Goal: Task Accomplishment & Management: Manage account settings

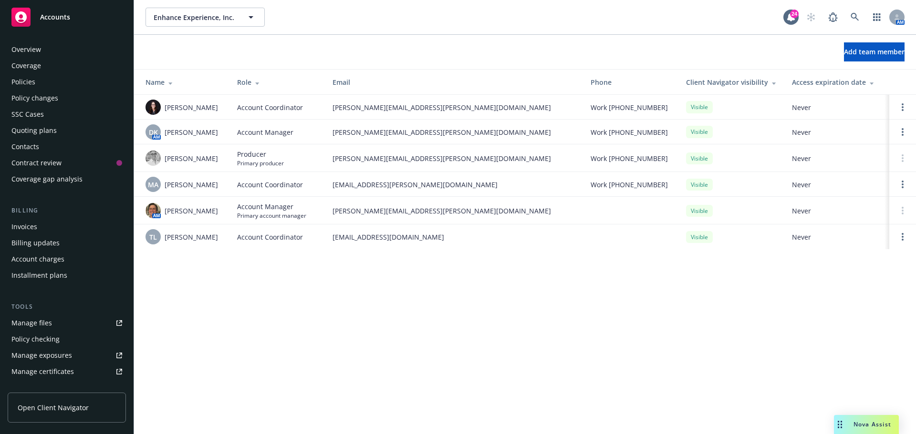
scroll to position [203, 0]
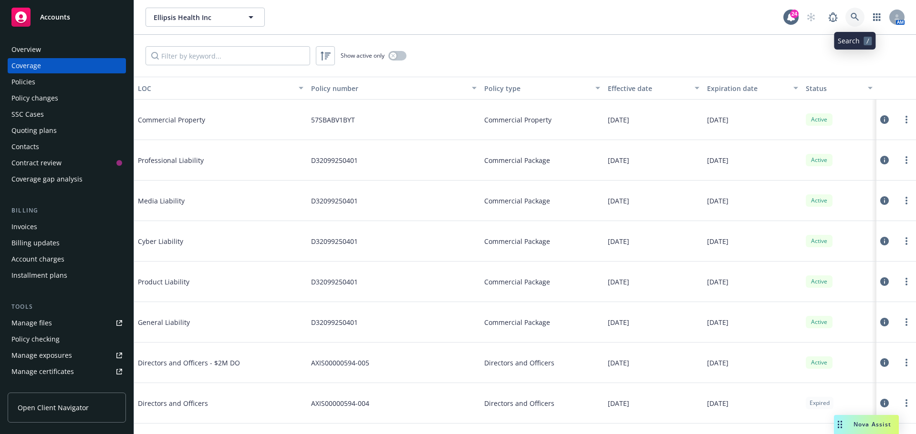
click at [852, 17] on icon at bounding box center [854, 17] width 9 height 9
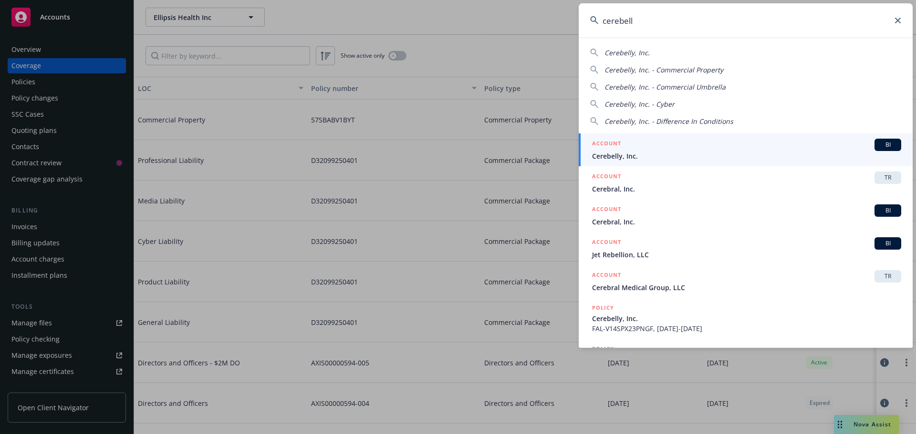
type input "cerebell"
click at [607, 152] on span "Cerebelly, Inc." at bounding box center [746, 156] width 309 height 10
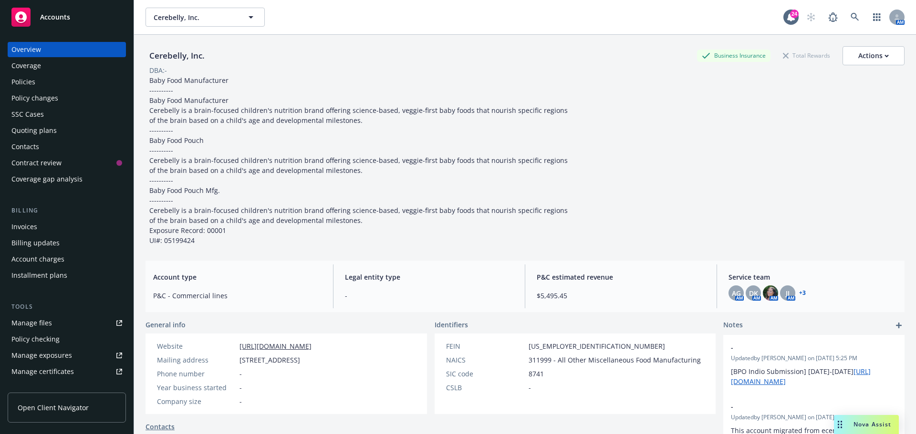
click at [18, 81] on div "Policies" at bounding box center [23, 81] width 24 height 15
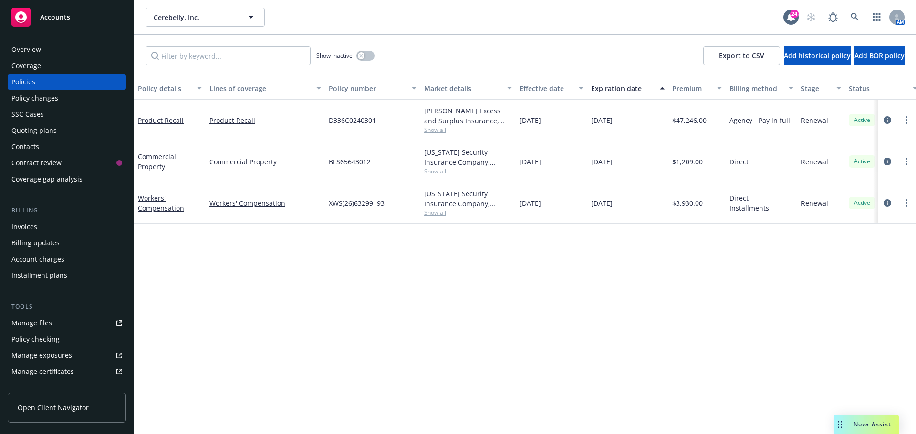
click at [34, 67] on div "Coverage" at bounding box center [26, 65] width 30 height 15
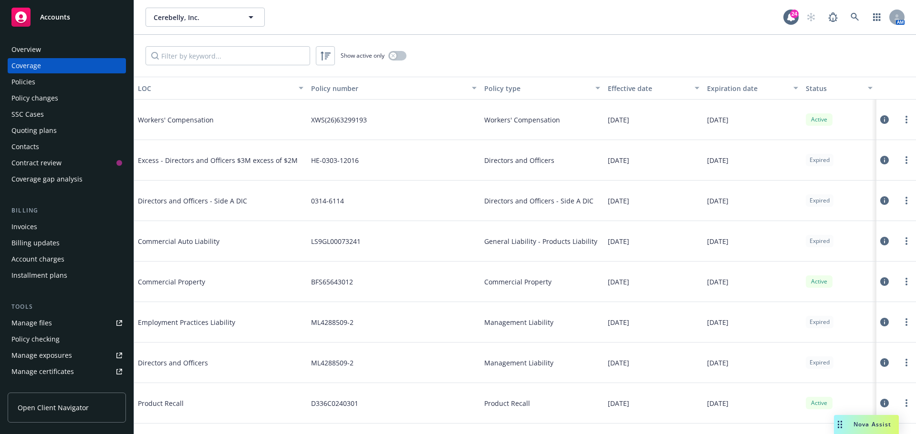
click at [377, 158] on div "HE-0303-12016" at bounding box center [393, 160] width 173 height 41
click at [366, 159] on div "HE-0303-12016" at bounding box center [393, 160] width 173 height 41
drag, startPoint x: 360, startPoint y: 160, endPoint x: 136, endPoint y: 165, distance: 223.7
click at [136, 165] on div "Excess - Directors and Officers $3M excess of $2M HE-0303-12016 Directors and O…" at bounding box center [525, 160] width 782 height 41
copy div "Excess - Directors and Officers $3M excess of $2M HE-0303-12016"
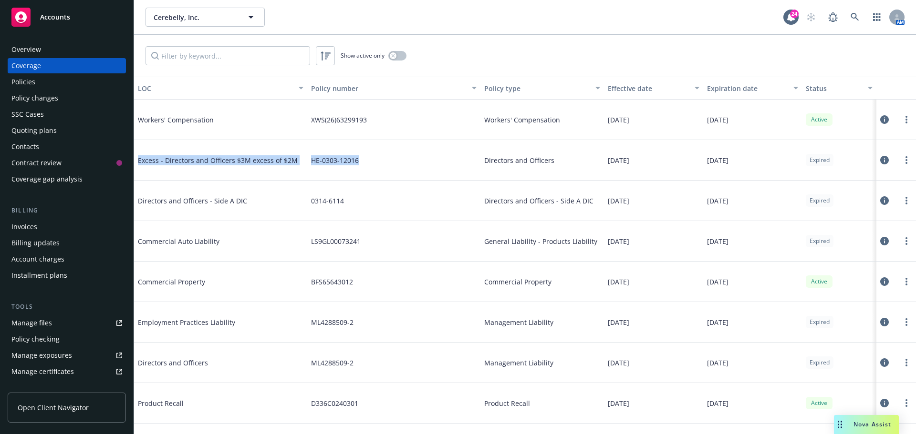
click at [198, 191] on div "Directors and Officers - Side A DIC" at bounding box center [209, 200] width 143 height 29
click at [343, 202] on div "0314-6114" at bounding box center [393, 201] width 173 height 41
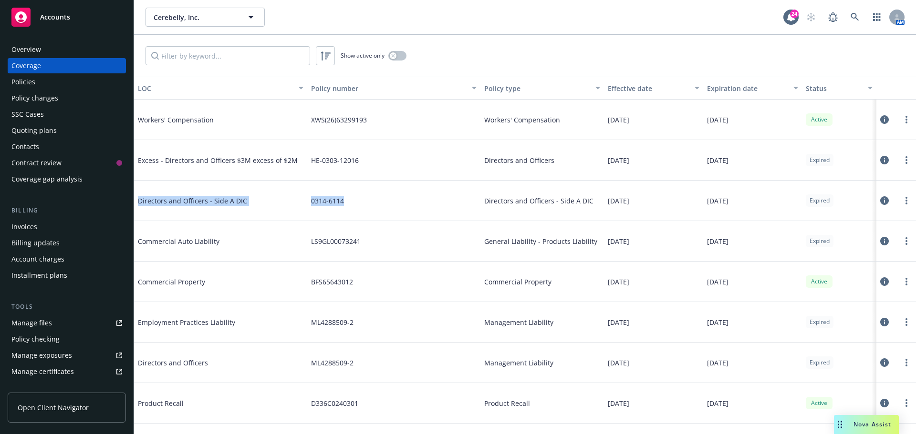
drag, startPoint x: 343, startPoint y: 200, endPoint x: 139, endPoint y: 202, distance: 204.1
click at [139, 202] on div "Directors and Officers - Side A DIC 0314-6114 Directors and Officers - Side A D…" at bounding box center [525, 201] width 782 height 41
copy div "Directors and Officers - Side A DIC 0314-6114"
click at [170, 325] on span "Employment Practices Liability" at bounding box center [209, 323] width 143 height 10
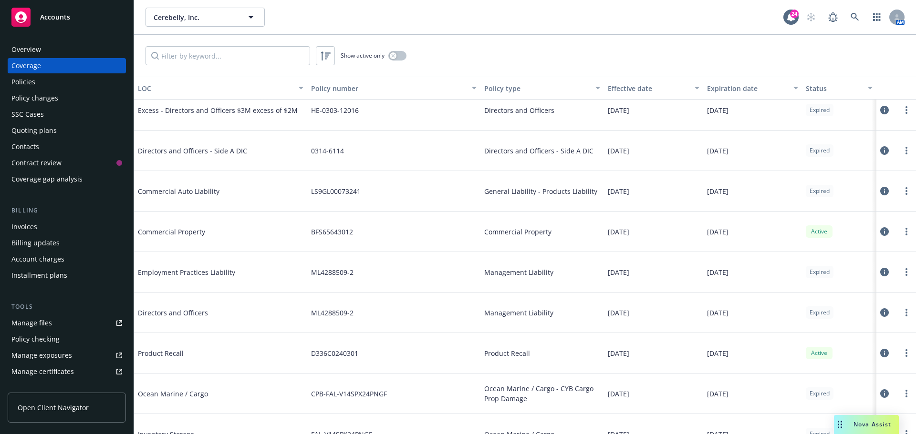
scroll to position [48, 0]
click at [175, 317] on span "Directors and Officers" at bounding box center [209, 315] width 143 height 10
click at [341, 312] on span "ML4288509-2" at bounding box center [332, 315] width 42 height 10
drag, startPoint x: 352, startPoint y: 314, endPoint x: 309, endPoint y: 318, distance: 43.1
click at [307, 319] on div "ML4288509-2" at bounding box center [393, 315] width 173 height 41
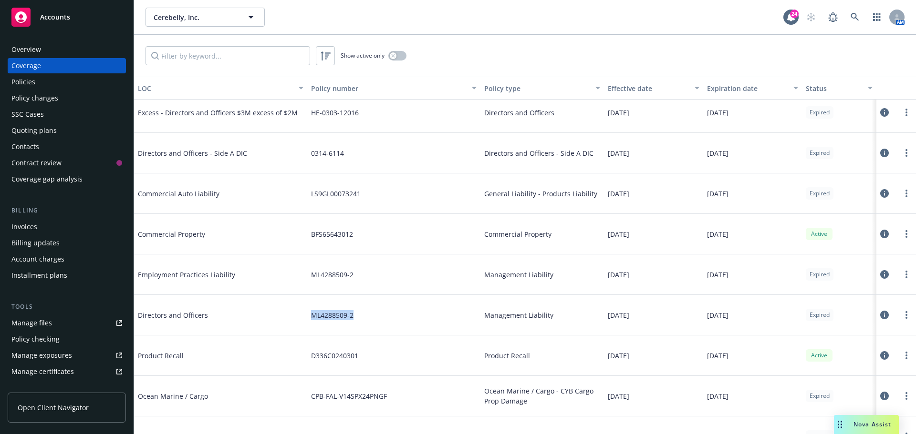
copy span "ML4288509-2"
click at [849, 17] on link at bounding box center [854, 17] width 19 height 19
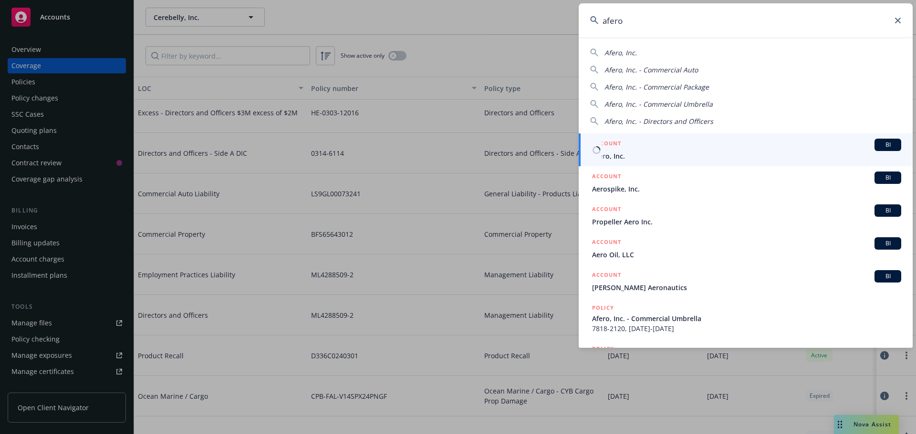
type input "afero"
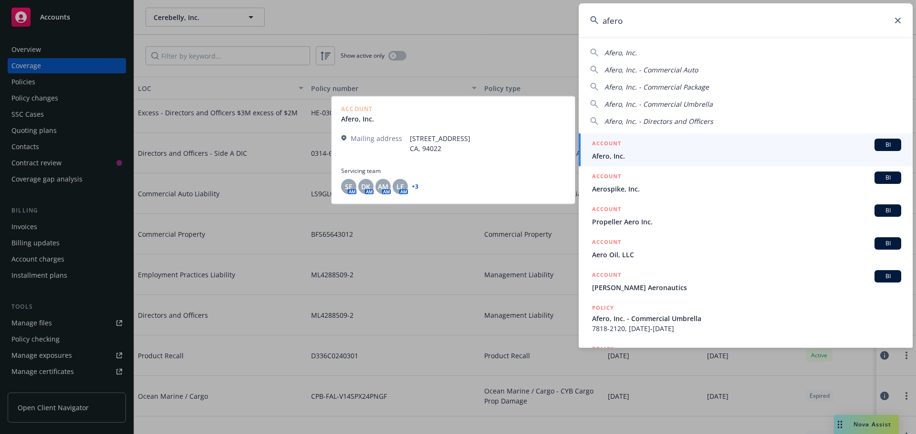
click at [620, 155] on span "Afero, Inc." at bounding box center [746, 156] width 309 height 10
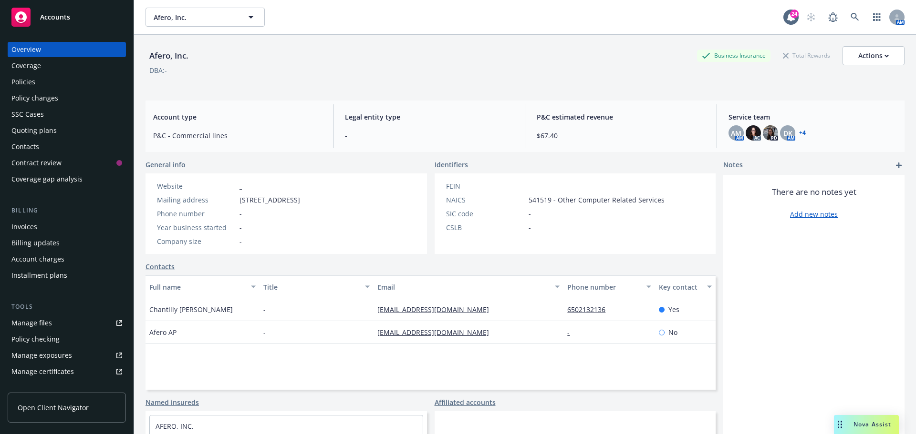
click at [34, 60] on div "Coverage" at bounding box center [26, 65] width 30 height 15
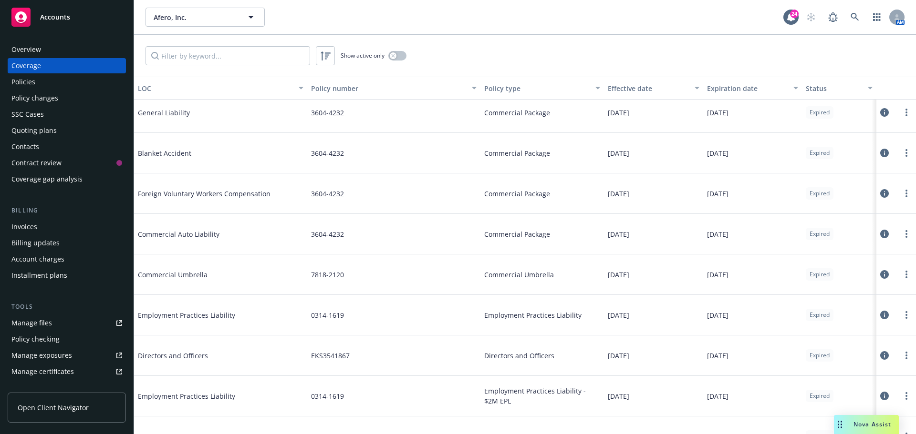
scroll to position [261, 0]
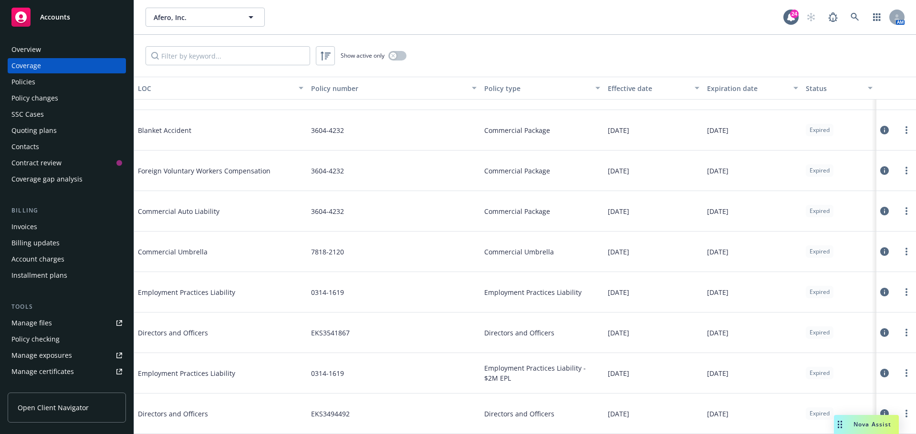
click at [332, 292] on span "0314-1619" at bounding box center [327, 293] width 33 height 10
click at [343, 292] on div "0314-1619" at bounding box center [393, 292] width 173 height 41
drag, startPoint x: 347, startPoint y: 293, endPoint x: 139, endPoint y: 290, distance: 207.9
click at [139, 290] on div "Employment Practices Liability 0314-1619 Employment Practices Liability 09/15/2…" at bounding box center [525, 292] width 782 height 41
copy div "Employment Practices Liability 0314-1619"
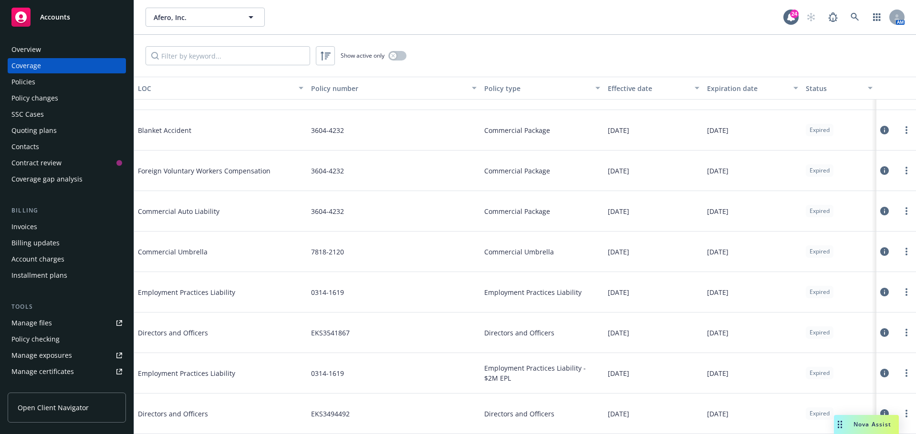
drag, startPoint x: 293, startPoint y: 332, endPoint x: 328, endPoint y: 331, distance: 34.4
click at [294, 333] on div "Directors and Officers" at bounding box center [220, 333] width 173 height 41
drag, startPoint x: 350, startPoint y: 330, endPoint x: 136, endPoint y: 326, distance: 213.7
click at [136, 326] on div "Directors and Officers EKS3541867 Directors and Officers 09/15/2024 09/15/2025 …" at bounding box center [525, 333] width 782 height 41
copy div "Directors and Officers EKS3541867"
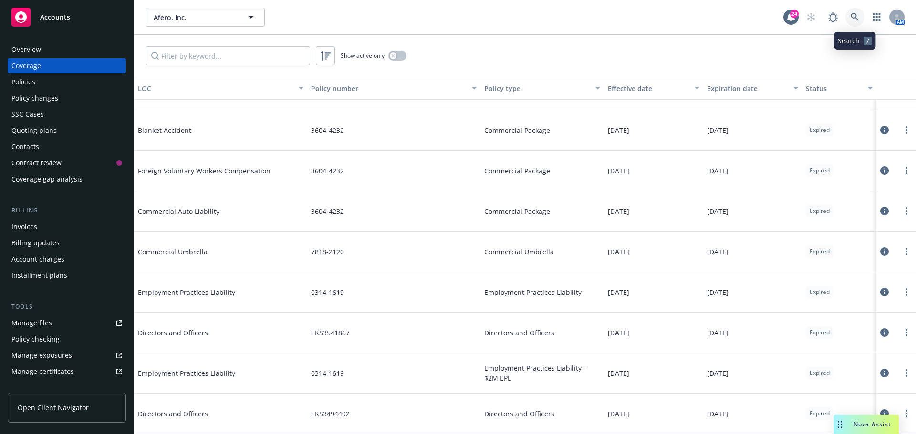
click at [855, 14] on icon at bounding box center [854, 17] width 8 height 8
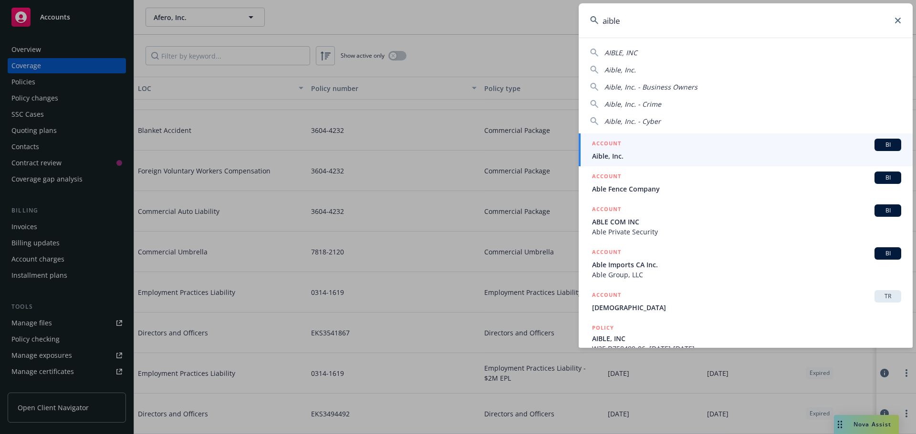
type input "aible"
click at [628, 156] on span "Aible, Inc." at bounding box center [746, 156] width 309 height 10
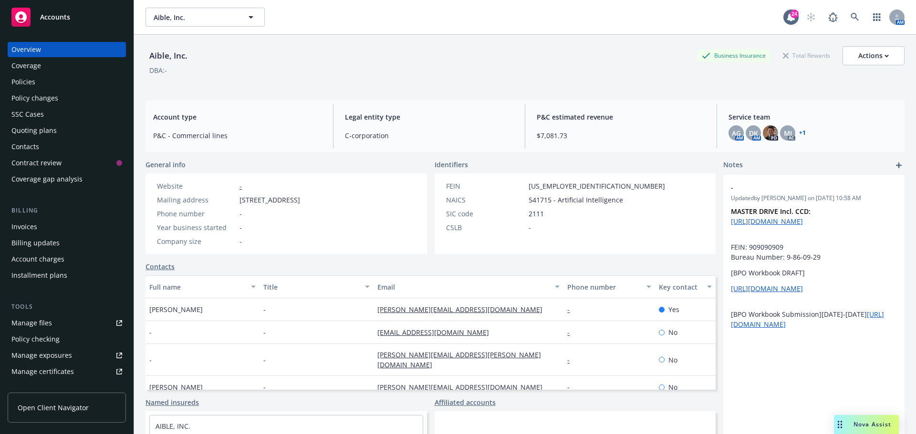
click at [33, 130] on div "Quoting plans" at bounding box center [33, 130] width 45 height 15
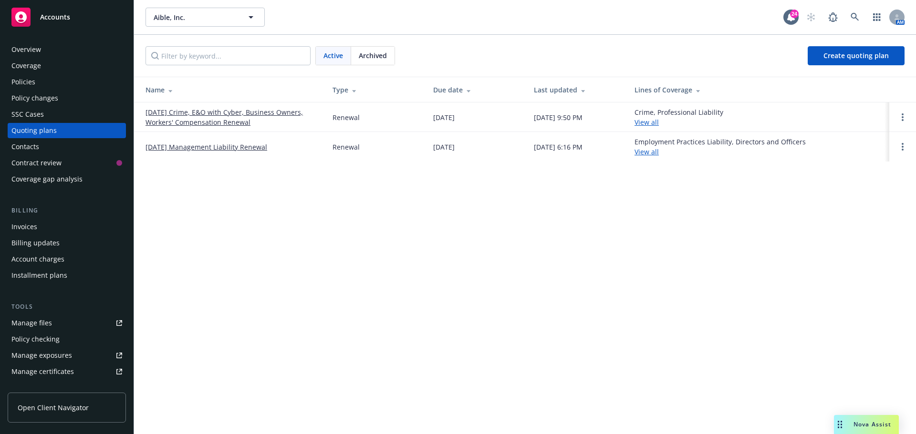
click at [214, 145] on link "[DATE] Management Liability Renewal" at bounding box center [206, 147] width 122 height 10
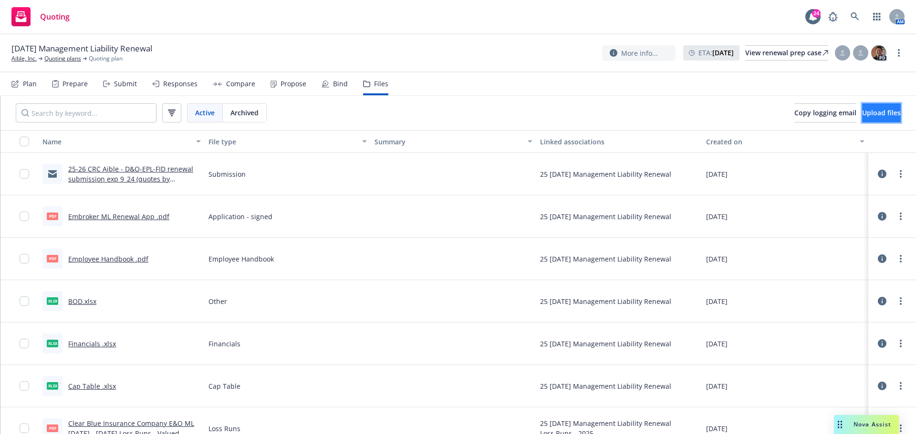
click at [862, 117] on button "Upload files" at bounding box center [881, 112] width 39 height 19
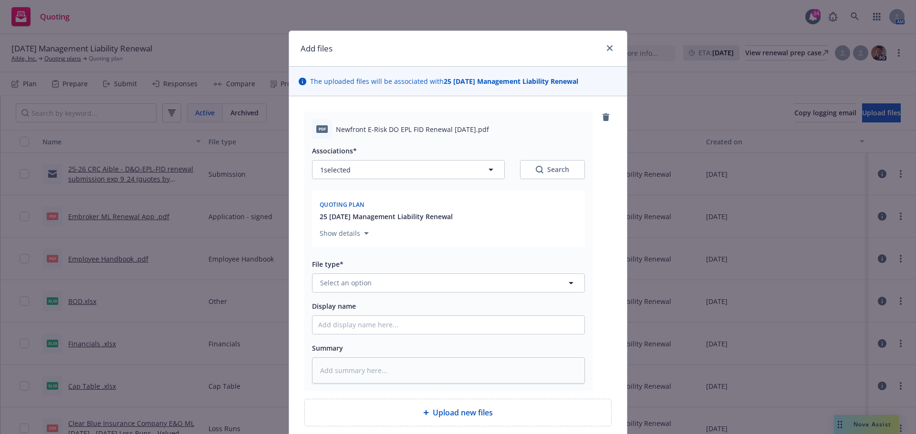
type textarea "x"
click at [346, 128] on span "Newfront E-Risk DO EPL FID Renewal [DATE].pdf" at bounding box center [412, 129] width 153 height 10
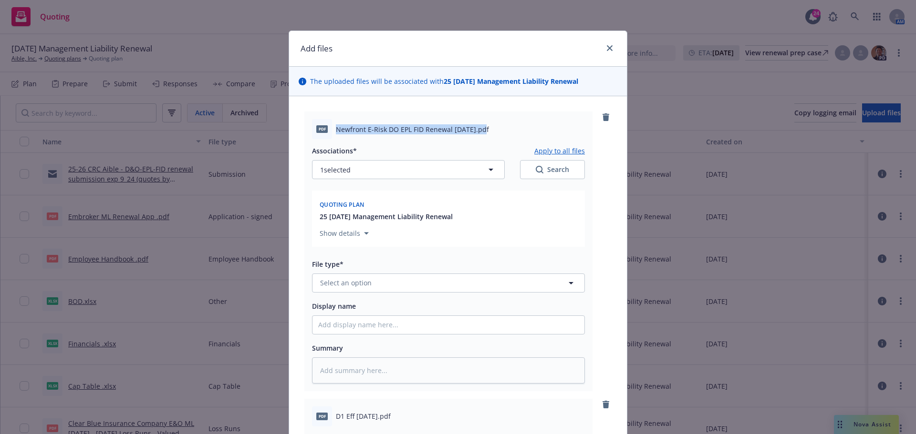
drag, startPoint x: 334, startPoint y: 128, endPoint x: 477, endPoint y: 131, distance: 143.1
click at [477, 131] on span "Newfront E-Risk DO EPL FID Renewal [DATE].pdf" at bounding box center [412, 129] width 153 height 10
copy span "Newfront E-Risk DO EPL FID Renewal [DATE]."
click at [334, 283] on span "Select an option" at bounding box center [345, 283] width 51 height 10
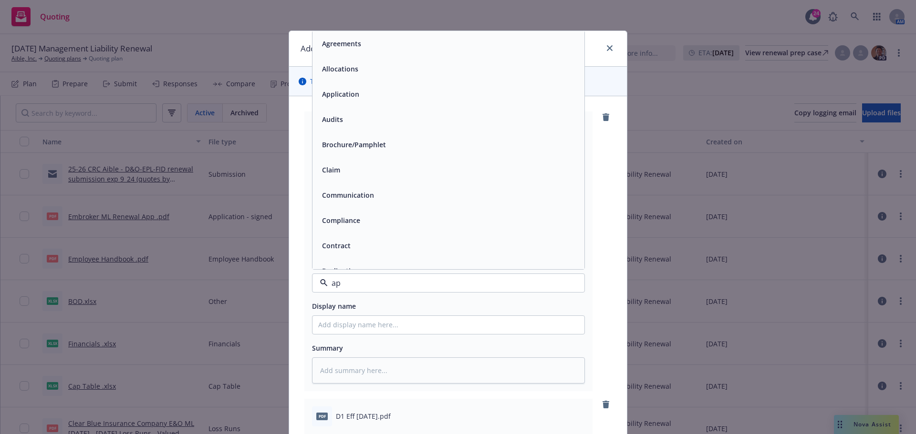
type input "app"
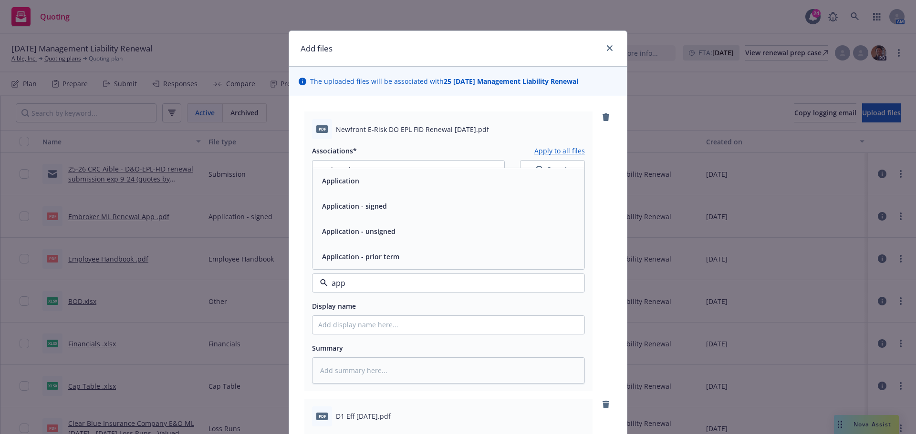
click at [377, 210] on span "Application - signed" at bounding box center [354, 206] width 65 height 10
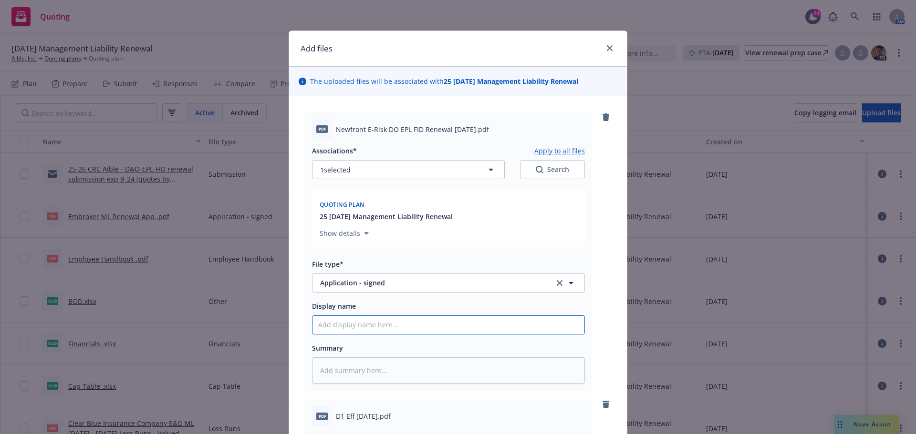
click at [339, 322] on input "Display name" at bounding box center [448, 325] width 272 height 18
type textarea "x"
type input "RE"
type textarea "x"
type input "RES"
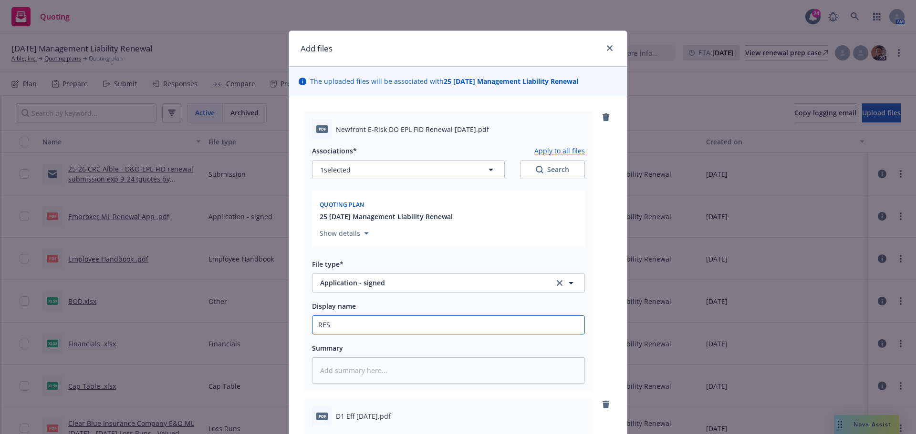
type textarea "x"
type input "RESI"
type textarea "x"
type input "RESIG"
type textarea "x"
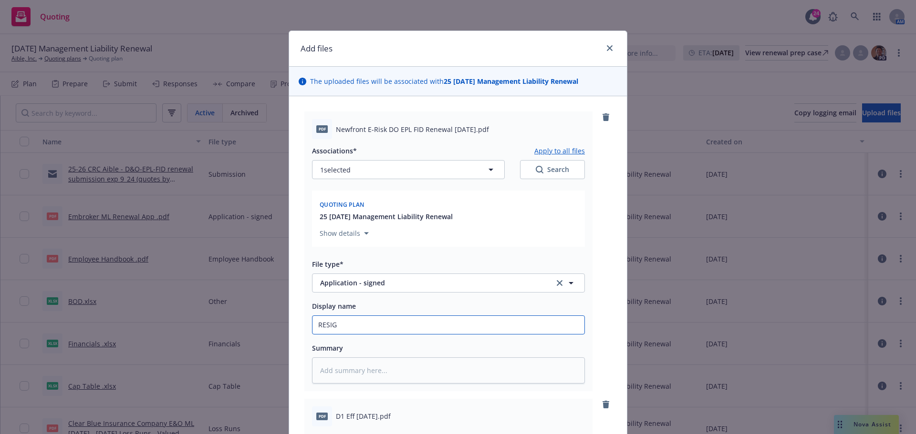
type input "RESIGN"
type textarea "x"
type input "RESIGNE"
type textarea "x"
type input "RESIGNED"
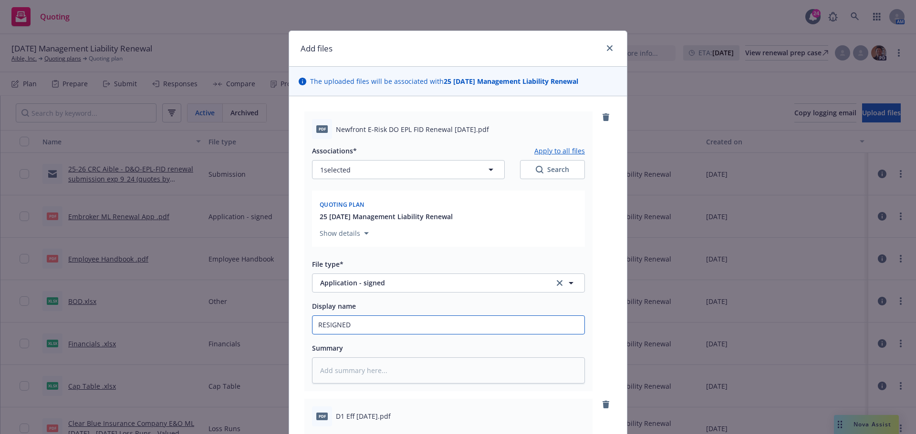
type textarea "x"
type input "RESIGNED"
type textarea "x"
type input "RESIGNED A"
type textarea "x"
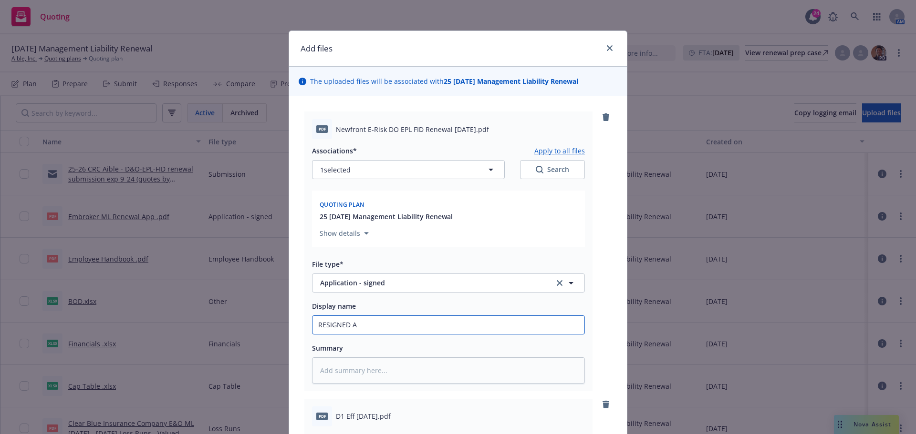
type input "RESIGNED AN"
type textarea "x"
type input "RESIGNED AND"
type textarea "x"
type input "RESIGNED AND"
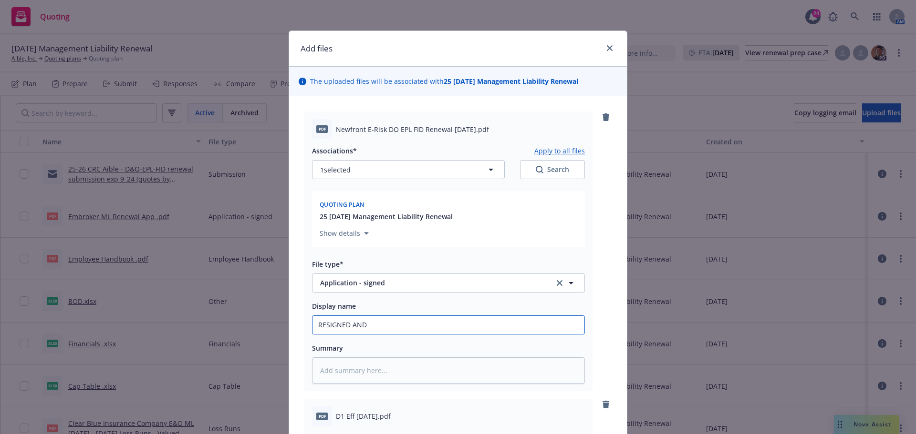
type textarea "x"
type input "RESIGNED AND D"
type textarea "x"
type input "RESIGNED AND DA"
type textarea "x"
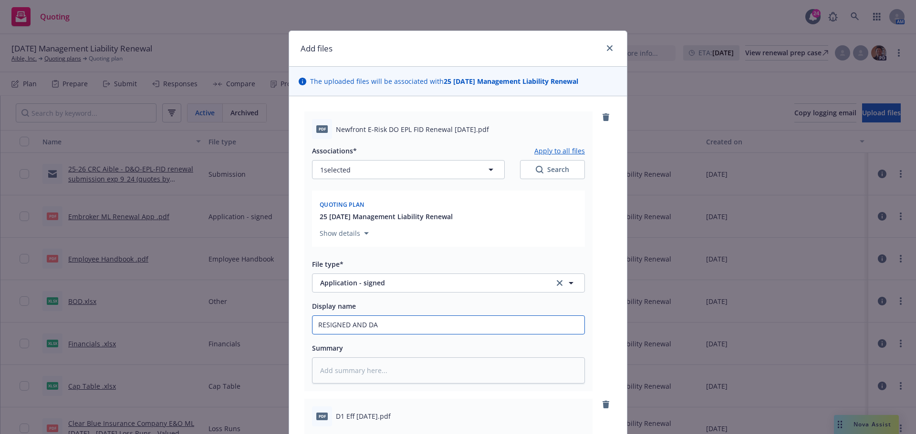
type input "RESIGNED AND DAT"
type textarea "x"
type input "RESIGNED AND DATE"
type textarea "x"
type input "RESIGNED AND DATED"
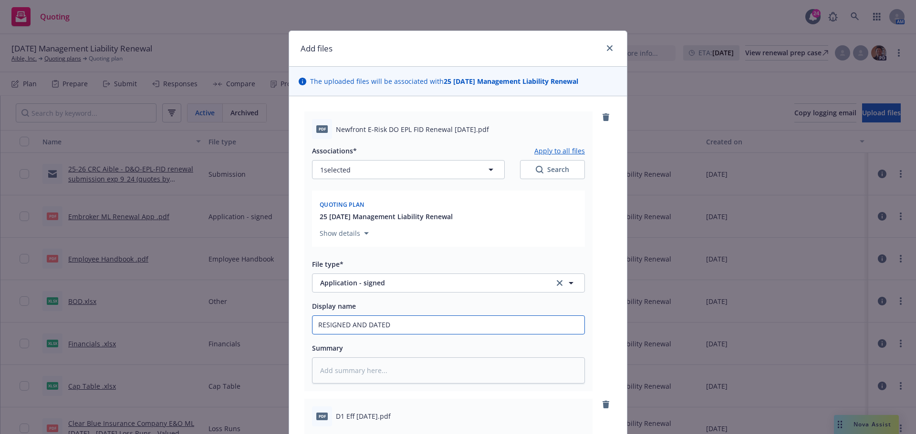
type textarea "x"
type input "RESIGNED AND DATED"
paste input "Newfront E-Risk DO EPL FID Renewal [DATE]."
type textarea "x"
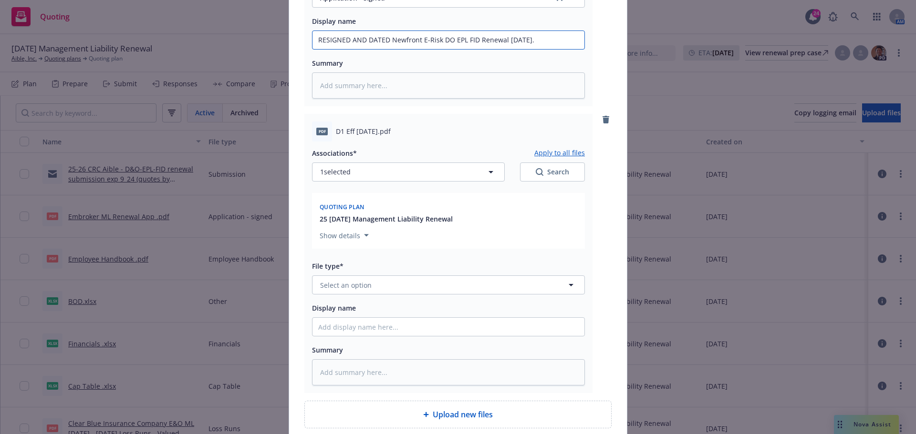
scroll to position [286, 0]
type input "RESIGNED AND DATED Newfront E-Risk DO EPL FID Renewal [DATE]."
click at [347, 283] on span "Select an option" at bounding box center [345, 284] width 51 height 10
type input "d-1"
click at [341, 231] on span "D-1 - signed" at bounding box center [341, 232] width 39 height 10
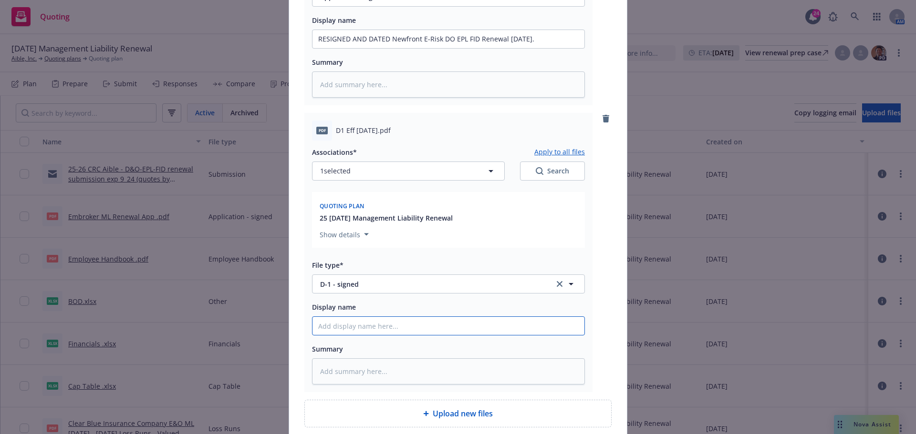
click at [333, 329] on input "Display name" at bounding box center [448, 326] width 272 height 18
type textarea "x"
type input "S"
type textarea "x"
type input "SL"
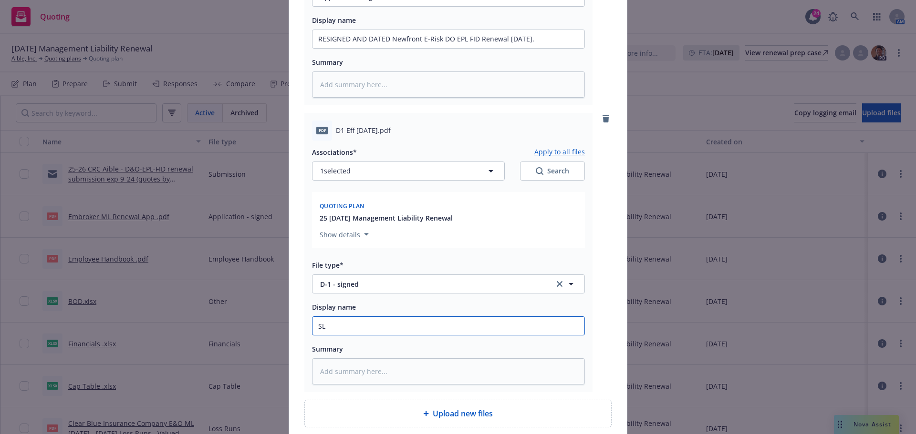
type textarea "x"
type input "SLA"
type textarea "x"
type input "SLA"
type textarea "x"
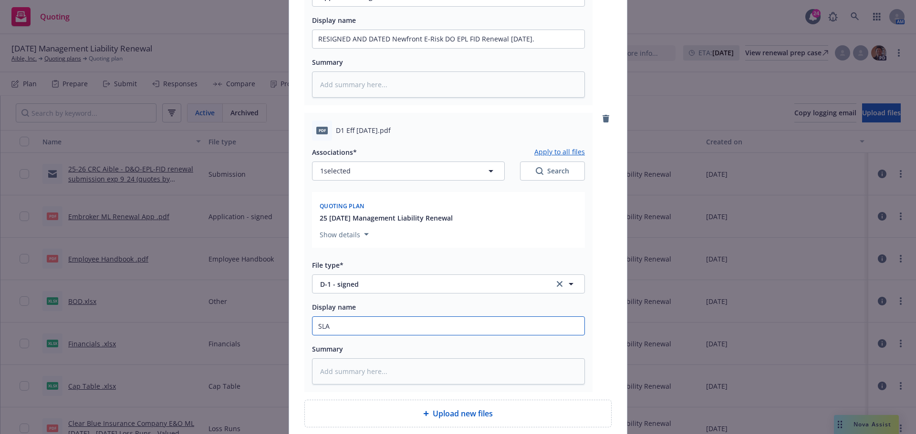
type input "SLA D"
type textarea "x"
type input "SLA D-"
type textarea "x"
type input "SLA D-1"
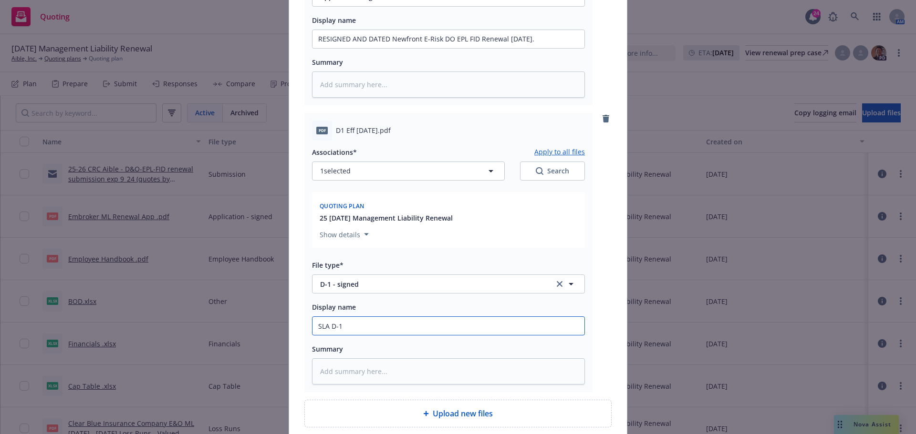
type textarea "x"
type input "SLA D-1"
type textarea "x"
type input "SLA D-1 f"
type textarea "x"
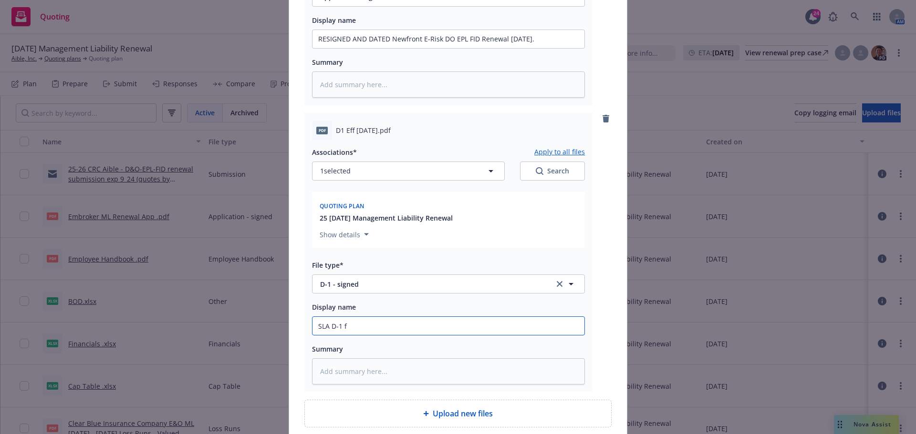
type input "SLA D-1 fo"
type textarea "x"
type input "SLA D-1 for"
type textarea "x"
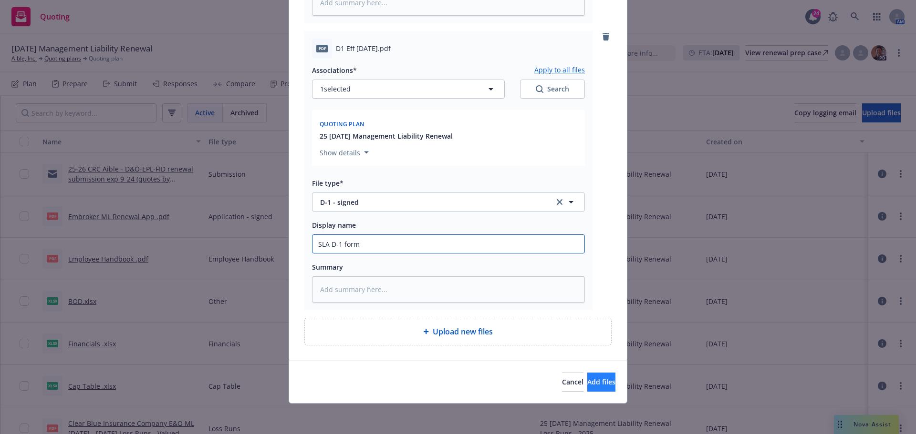
type input "SLA D-1 form"
click at [592, 384] on span "Add files" at bounding box center [601, 382] width 28 height 9
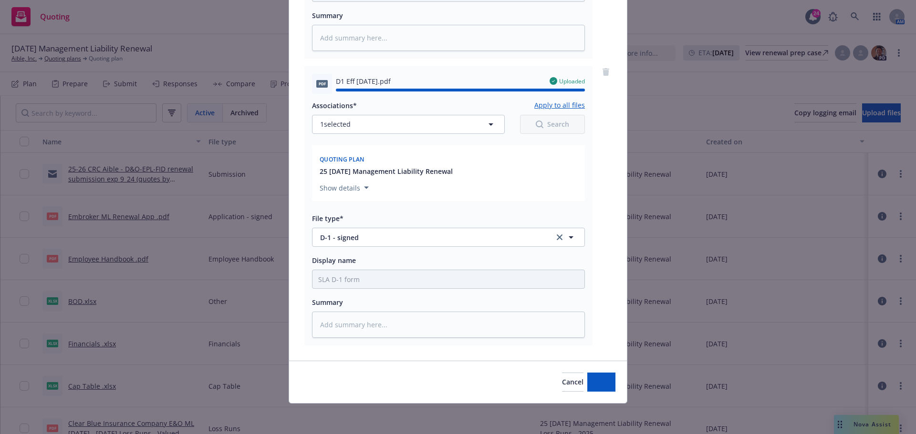
type textarea "x"
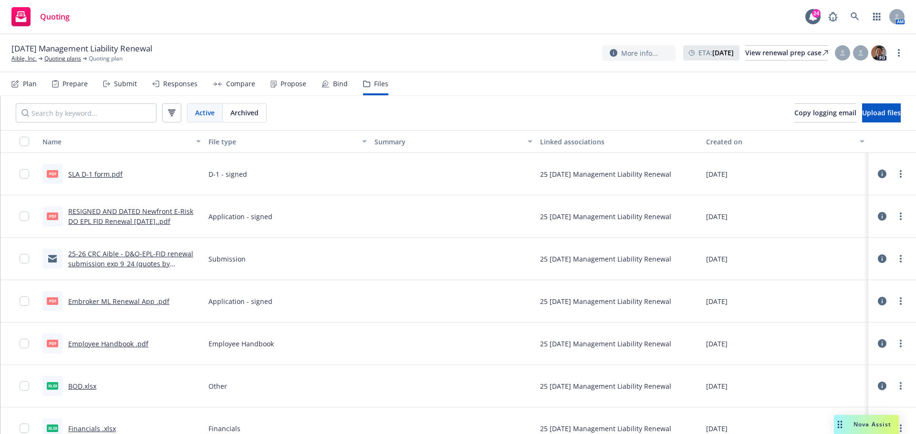
click at [250, 13] on div "Quoting 24 AM" at bounding box center [458, 17] width 916 height 34
